Goal: Check status

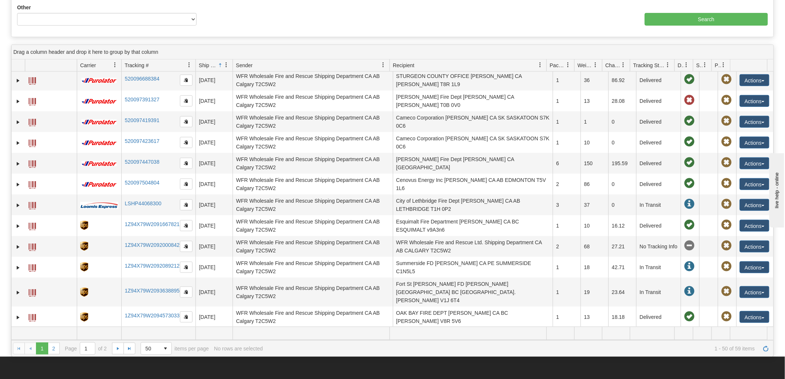
scroll to position [371, 0]
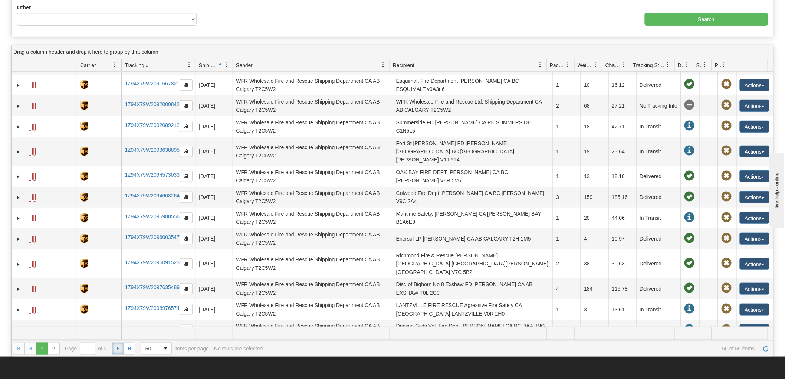
click at [120, 350] on span "Go to the next page" at bounding box center [118, 349] width 6 height 6
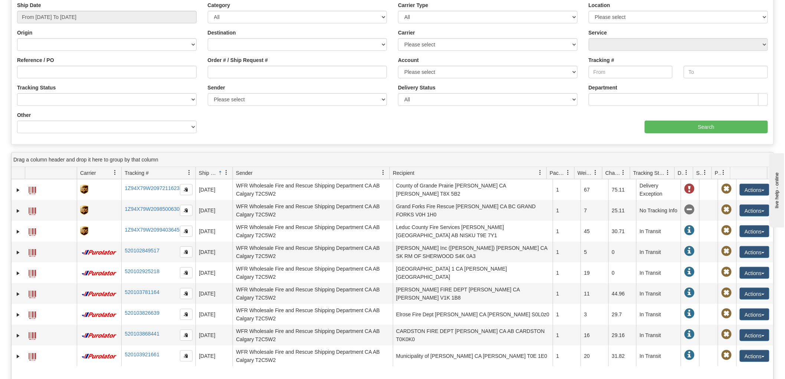
scroll to position [0, 0]
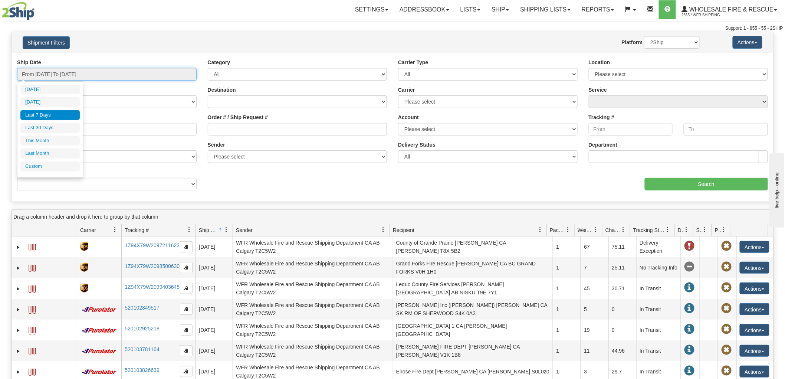
click at [147, 78] on input "From [DATE] To [DATE]" at bounding box center [107, 74] width 180 height 13
click at [61, 128] on li "Last 30 Days" at bounding box center [49, 128] width 59 height 10
type input "From [DATE] To [DATE]"
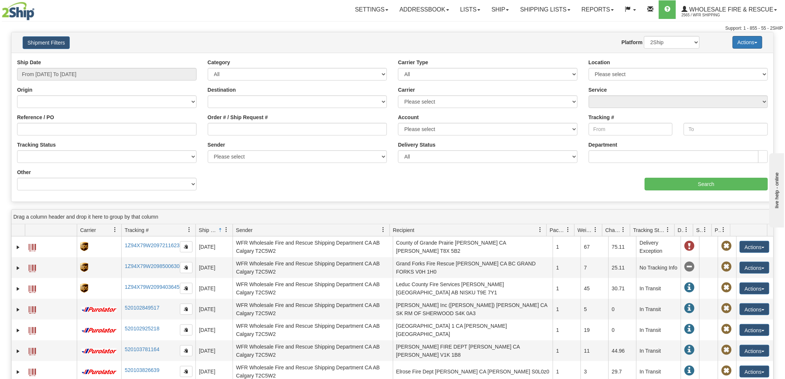
click at [751, 42] on button "Actions" at bounding box center [748, 42] width 30 height 13
click at [62, 45] on button "Shipment Filters" at bounding box center [46, 42] width 47 height 13
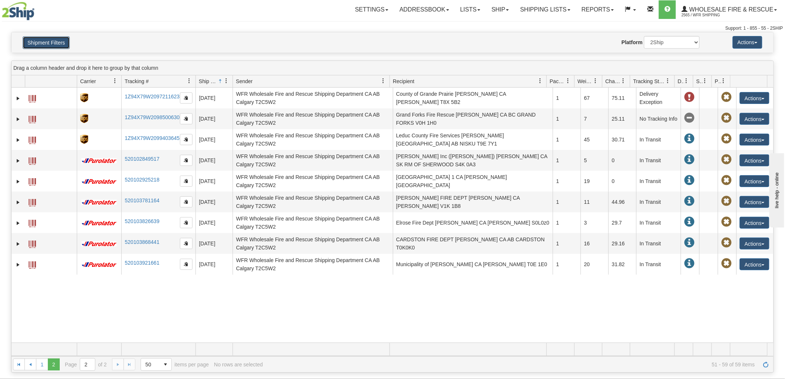
click at [57, 42] on button "Shipment Filters" at bounding box center [46, 42] width 47 height 13
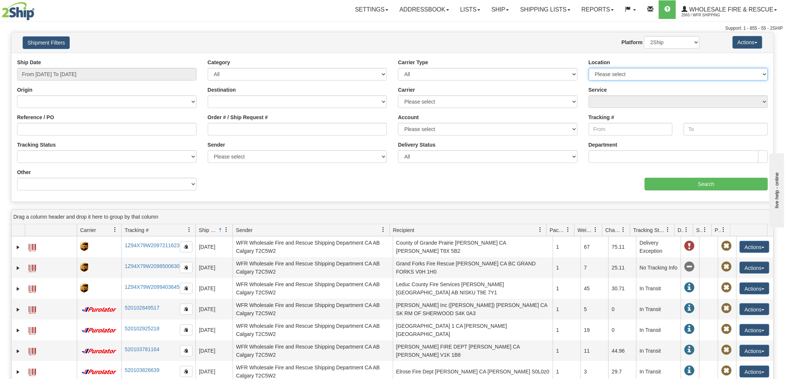
click at [676, 76] on select "Please select WFR Headquarters" at bounding box center [679, 74] width 180 height 13
click at [380, 102] on select "[GEOGRAPHIC_DATA] [GEOGRAPHIC_DATA] [GEOGRAPHIC_DATA] [US_STATE] [GEOGRAPHIC_DA…" at bounding box center [298, 101] width 180 height 13
click at [124, 133] on input "Reference / PO" at bounding box center [107, 129] width 180 height 13
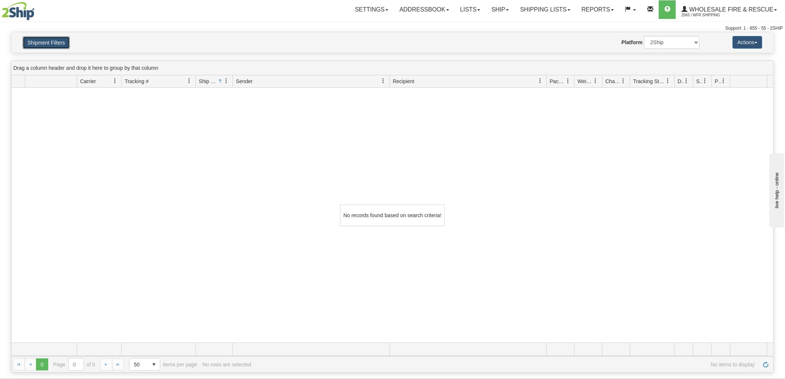
click at [50, 44] on button "Shipment Filters" at bounding box center [46, 42] width 47 height 13
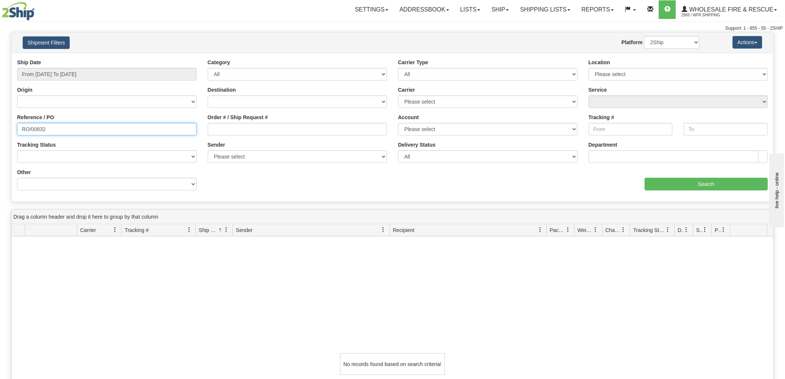
click at [72, 130] on input "RO/00832" at bounding box center [107, 129] width 180 height 13
type input "RO/00899"
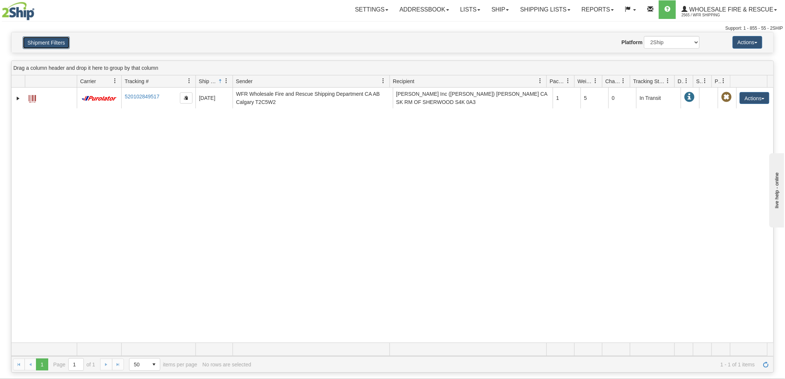
click at [59, 41] on button "Shipment Filters" at bounding box center [46, 42] width 47 height 13
